Goal: Use online tool/utility

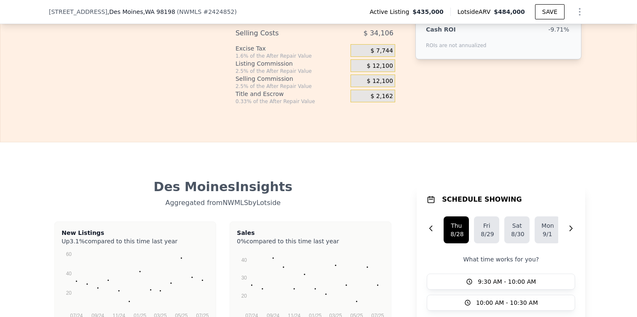
scroll to position [1270, 0]
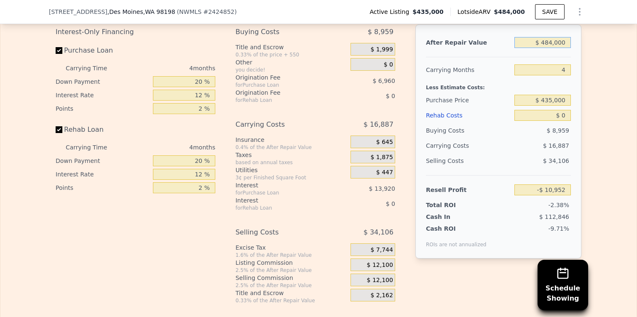
click at [546, 44] on input "$ 484,000" at bounding box center [542, 42] width 56 height 11
type input "$ 575"
type input "-$ 460,216"
type input "$ 5,750"
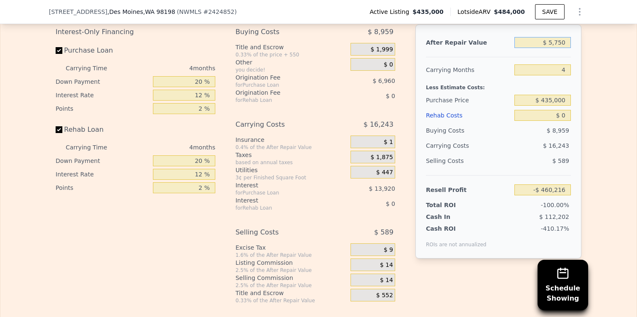
type input "-$ 455,408"
type input "$ 57,500"
type input "-$ 407,315"
type input "$ 575,000"
type input "$ 73,617"
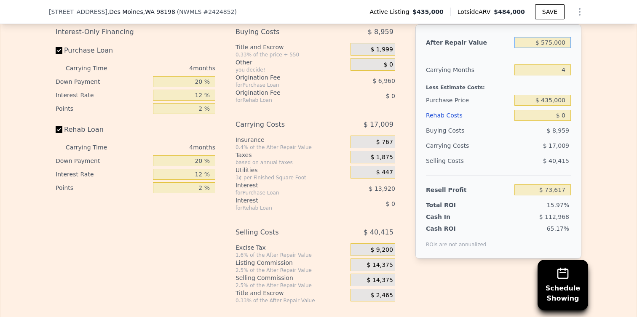
type input "$ 575,000"
click at [565, 111] on input "$ 0" at bounding box center [542, 115] width 56 height 11
type input "$ 800"
type input "$ 72,780"
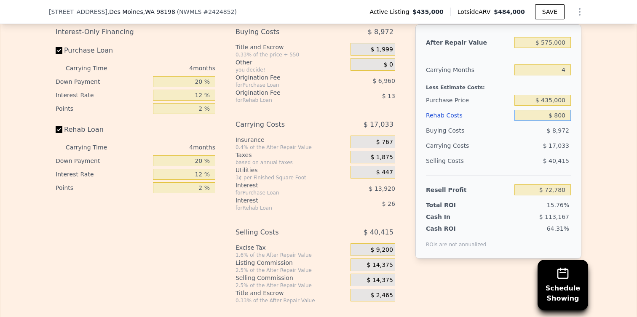
type input "$ 8,000"
type input "$ 65,233"
type input "$ 80,000"
type input "-$ 10,223"
type input "$ 80,000"
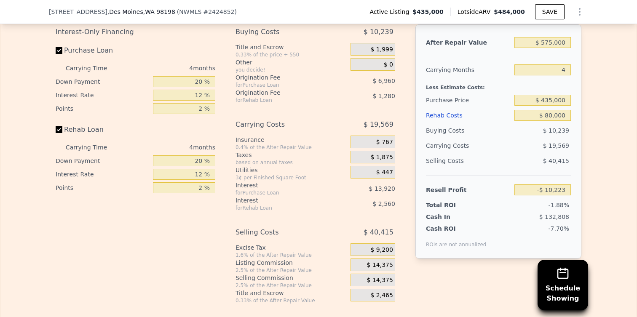
click at [572, 166] on div "After Repair Value $ 575,000 Carrying Months 4 Less Estimate Costs: Purchase Pr…" at bounding box center [498, 141] width 166 height 234
click at [543, 153] on div "$ 40,415" at bounding box center [542, 160] width 57 height 15
click at [558, 98] on input "$ 435,000" at bounding box center [542, 100] width 56 height 11
type input "$ 400,000"
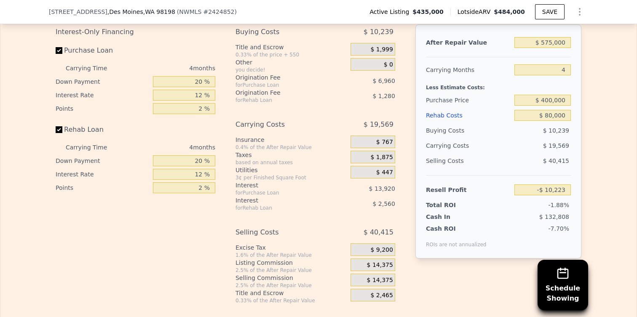
click at [583, 109] on div "Edit the assumptions in yellow boxes. Input profit to calculate an offer price.…" at bounding box center [318, 147] width 539 height 313
type input "$ 26,574"
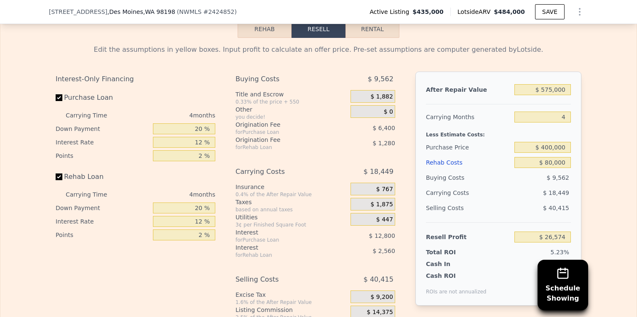
scroll to position [1240, 0]
